Goal: Navigation & Orientation: Find specific page/section

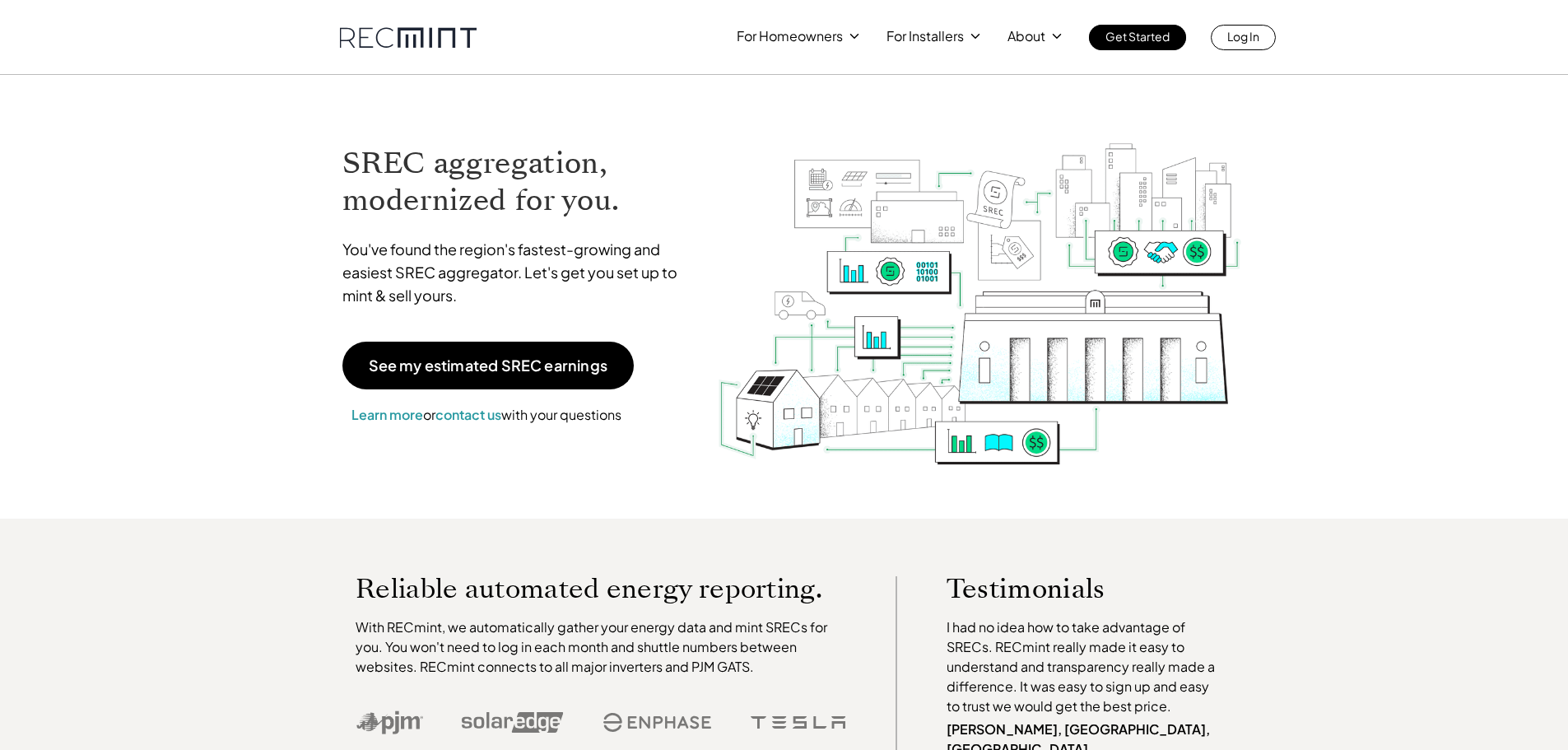
click at [447, 34] on link at bounding box center [408, 37] width 137 height 21
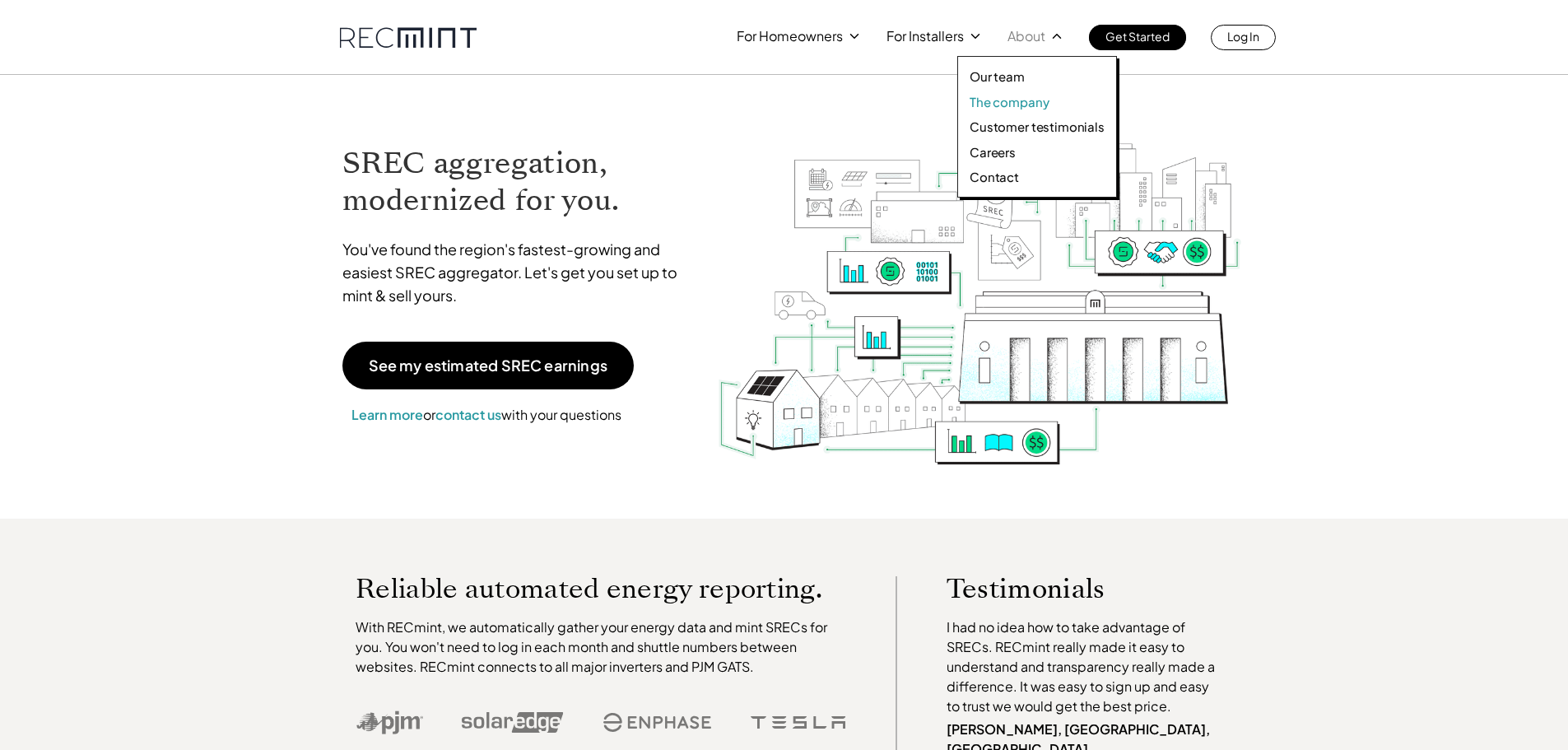
click at [1009, 103] on p "The company" at bounding box center [1009, 102] width 79 height 16
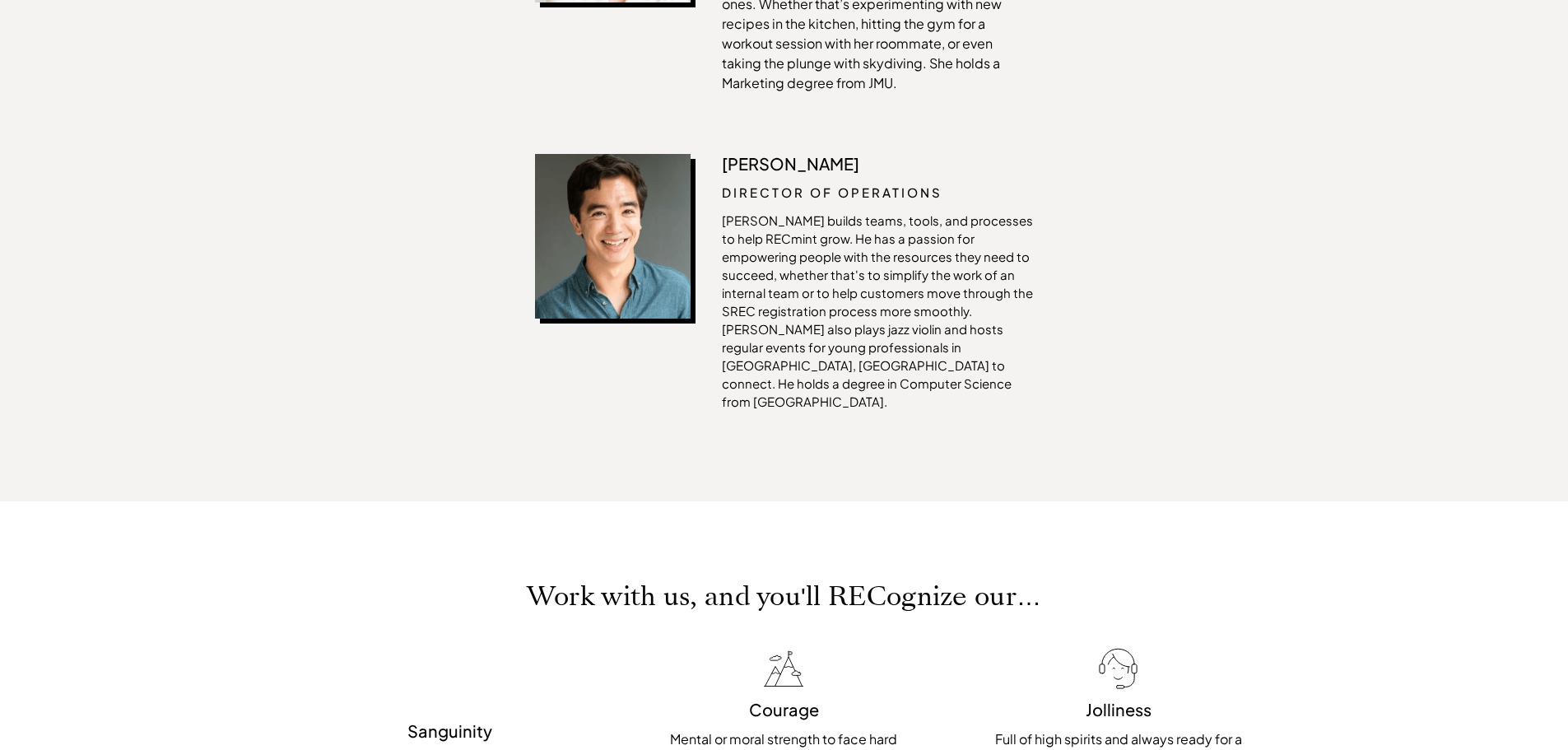
scroll to position [3258, 0]
